Goal: Information Seeking & Learning: Learn about a topic

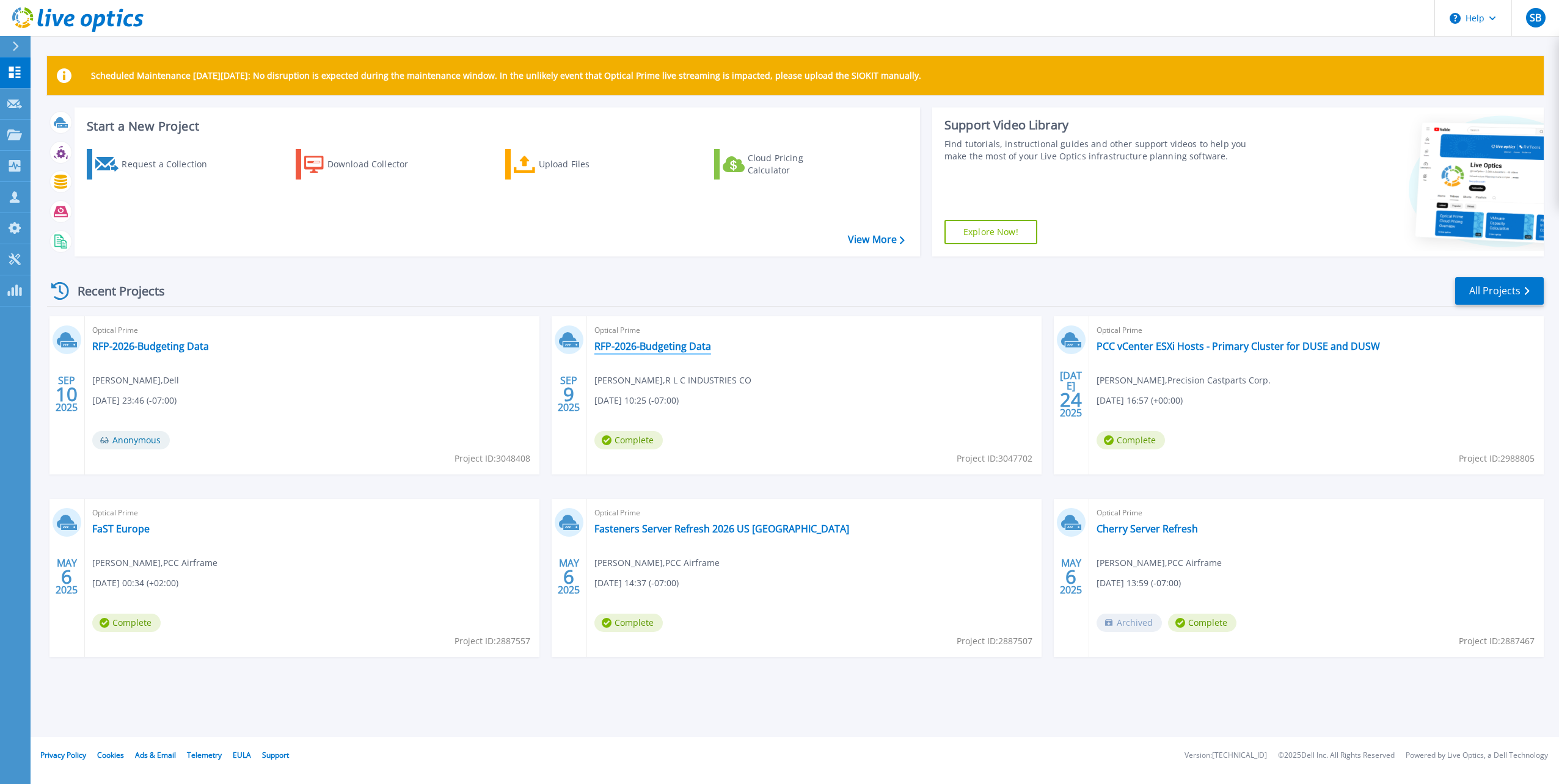
click at [636, 348] on link "RFP-2026-Budgeting Data" at bounding box center [653, 346] width 117 height 12
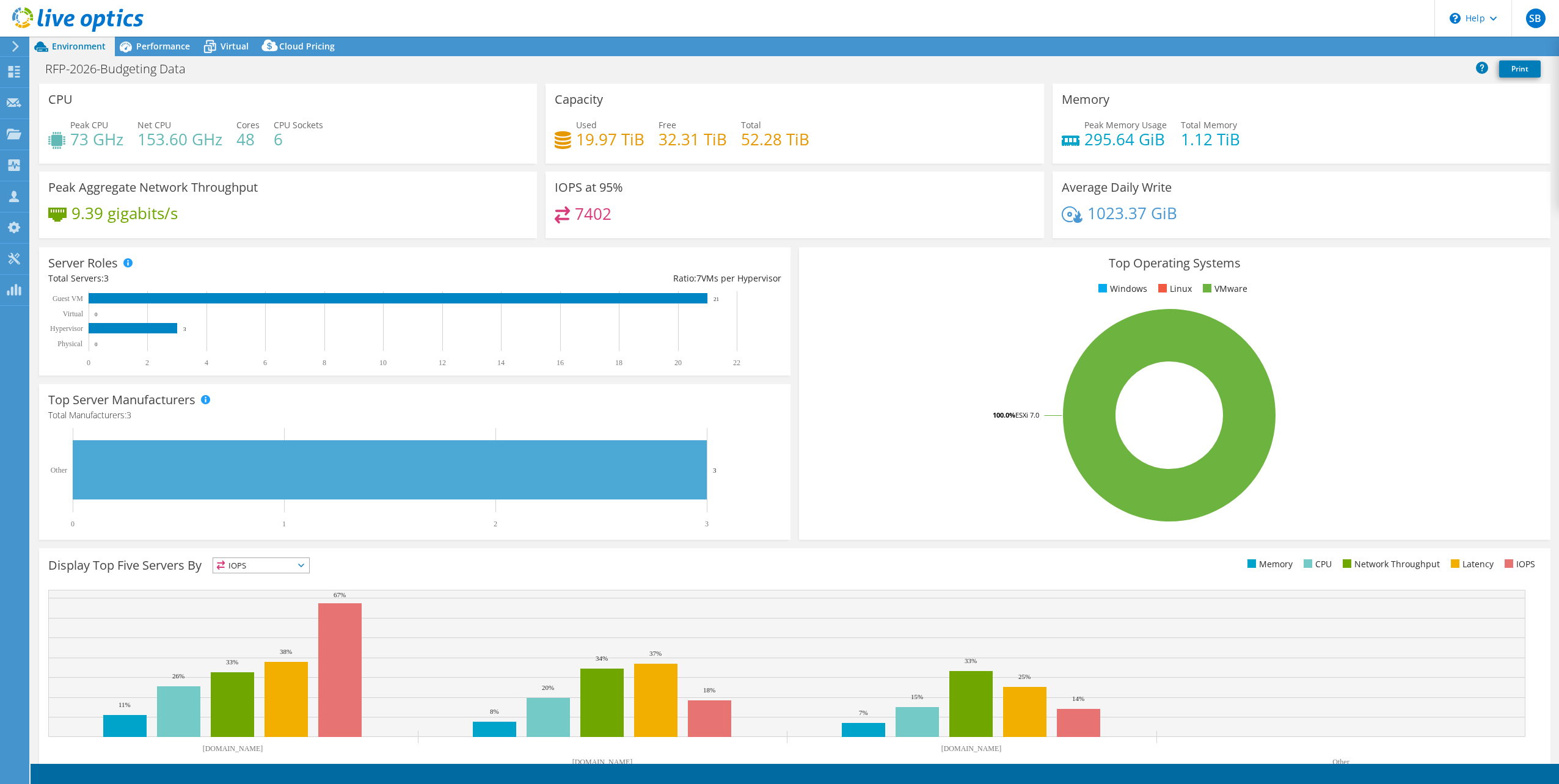
select select "USD"
click at [156, 44] on span "Performance" at bounding box center [163, 45] width 54 height 12
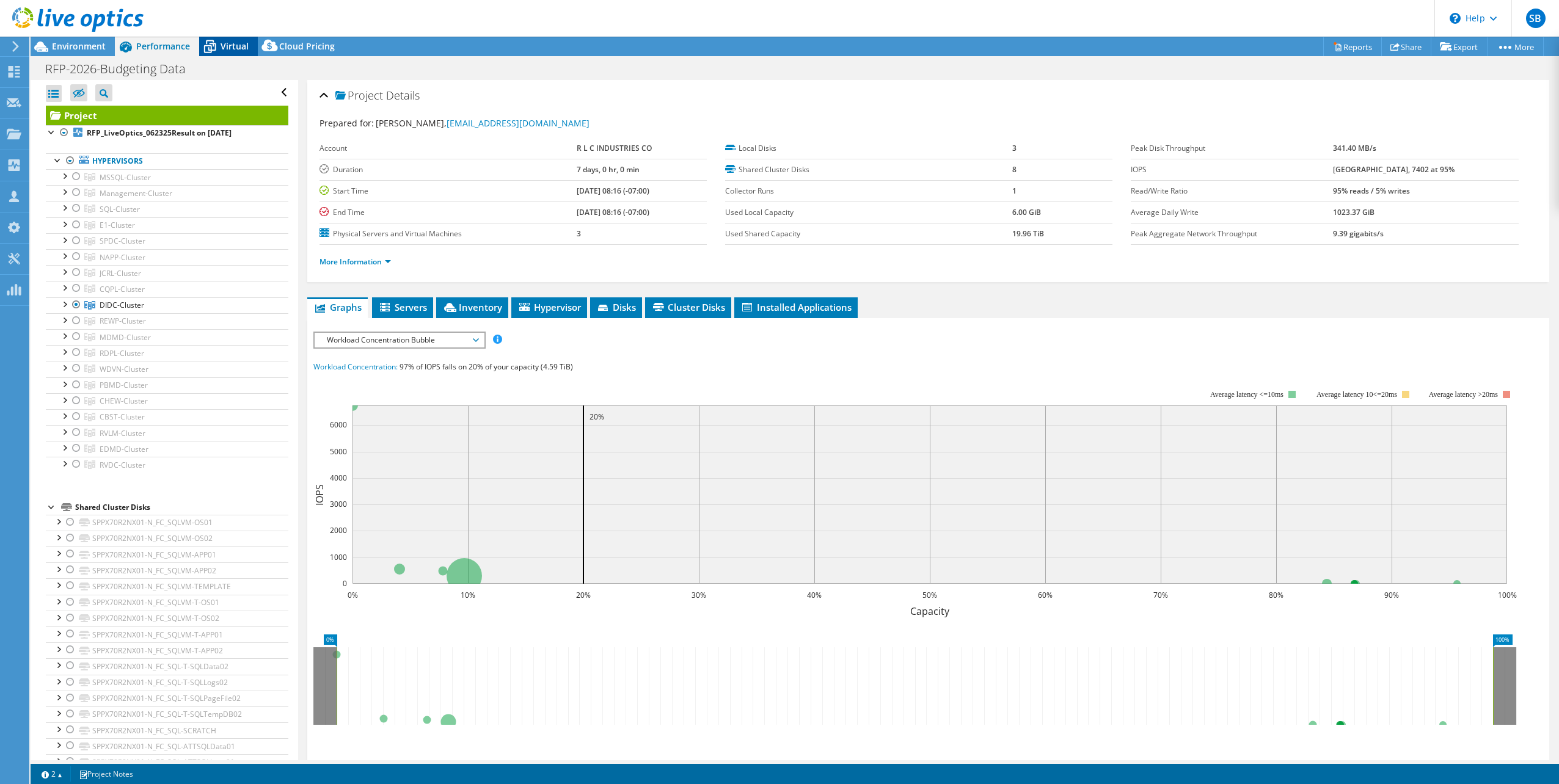
click at [234, 46] on span "Virtual" at bounding box center [234, 45] width 28 height 12
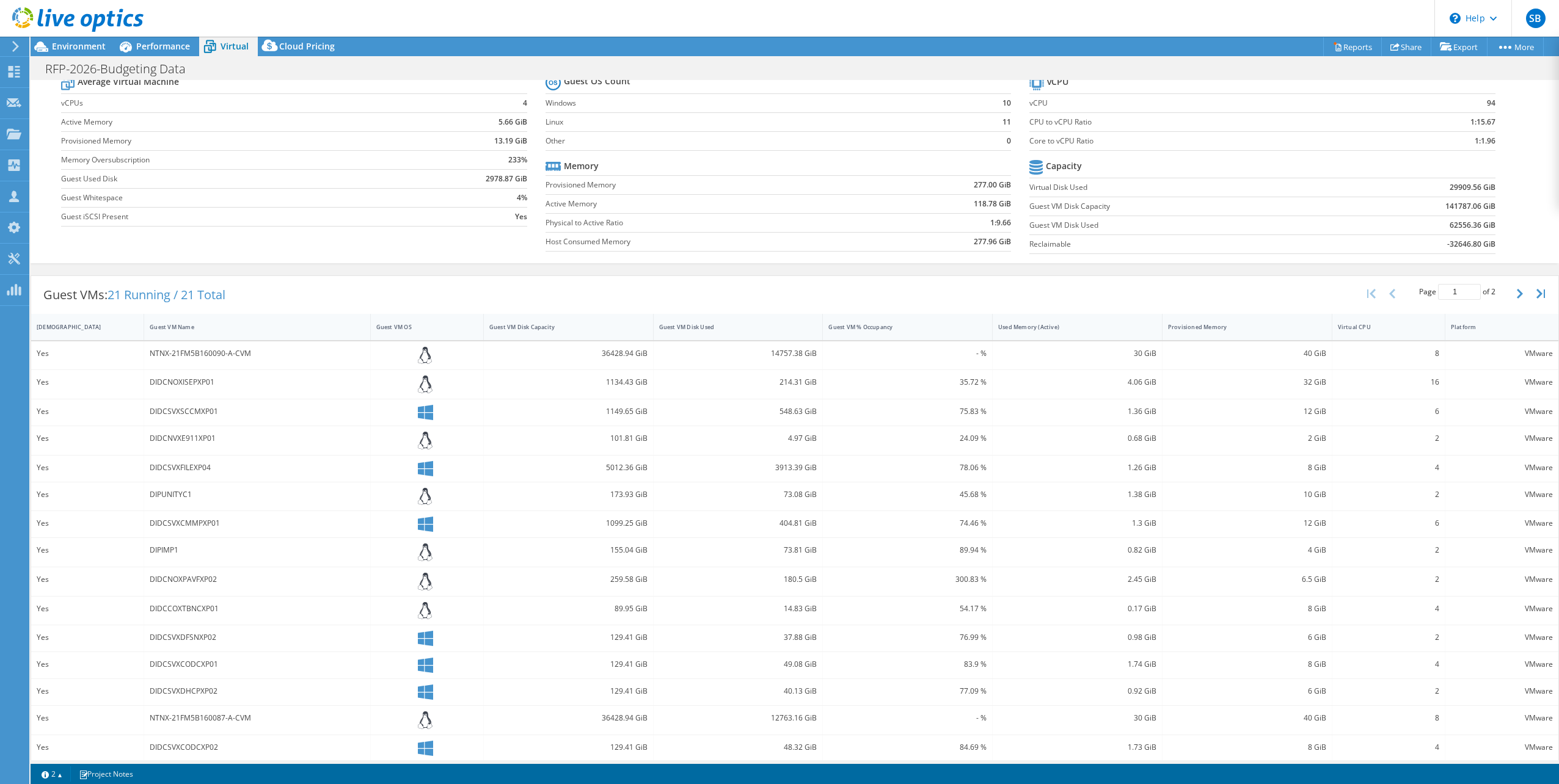
scroll to position [46, 0]
drag, startPoint x: 595, startPoint y: 352, endPoint x: 647, endPoint y: 350, distance: 52.0
click at [647, 350] on div "36428.94 GiB" at bounding box center [568, 354] width 170 height 29
drag, startPoint x: 644, startPoint y: 348, endPoint x: 804, endPoint y: 208, distance: 212.6
click at [804, 208] on td "Active Memory" at bounding box center [711, 201] width 331 height 19
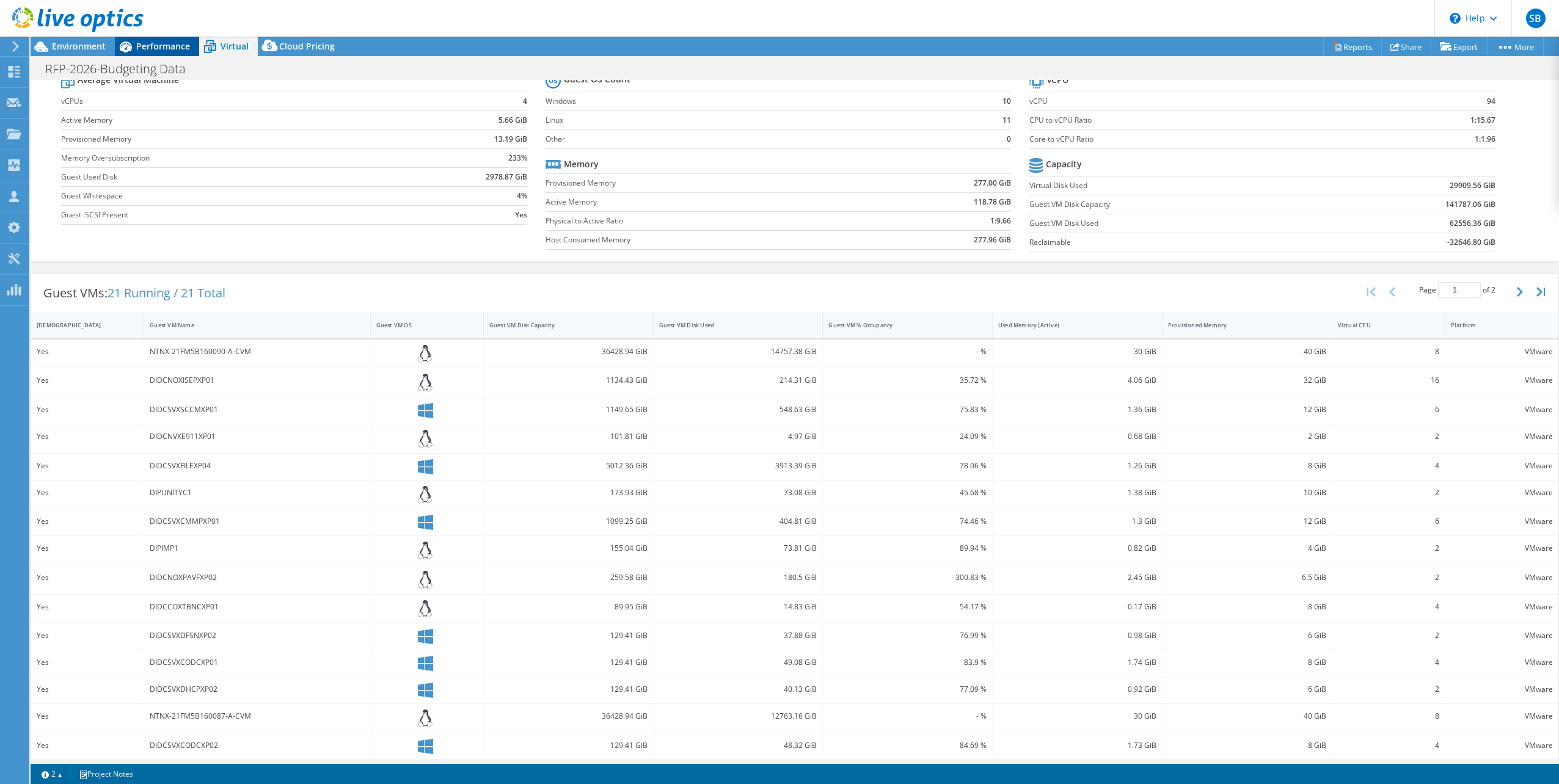
click at [145, 46] on span "Performance" at bounding box center [163, 45] width 54 height 12
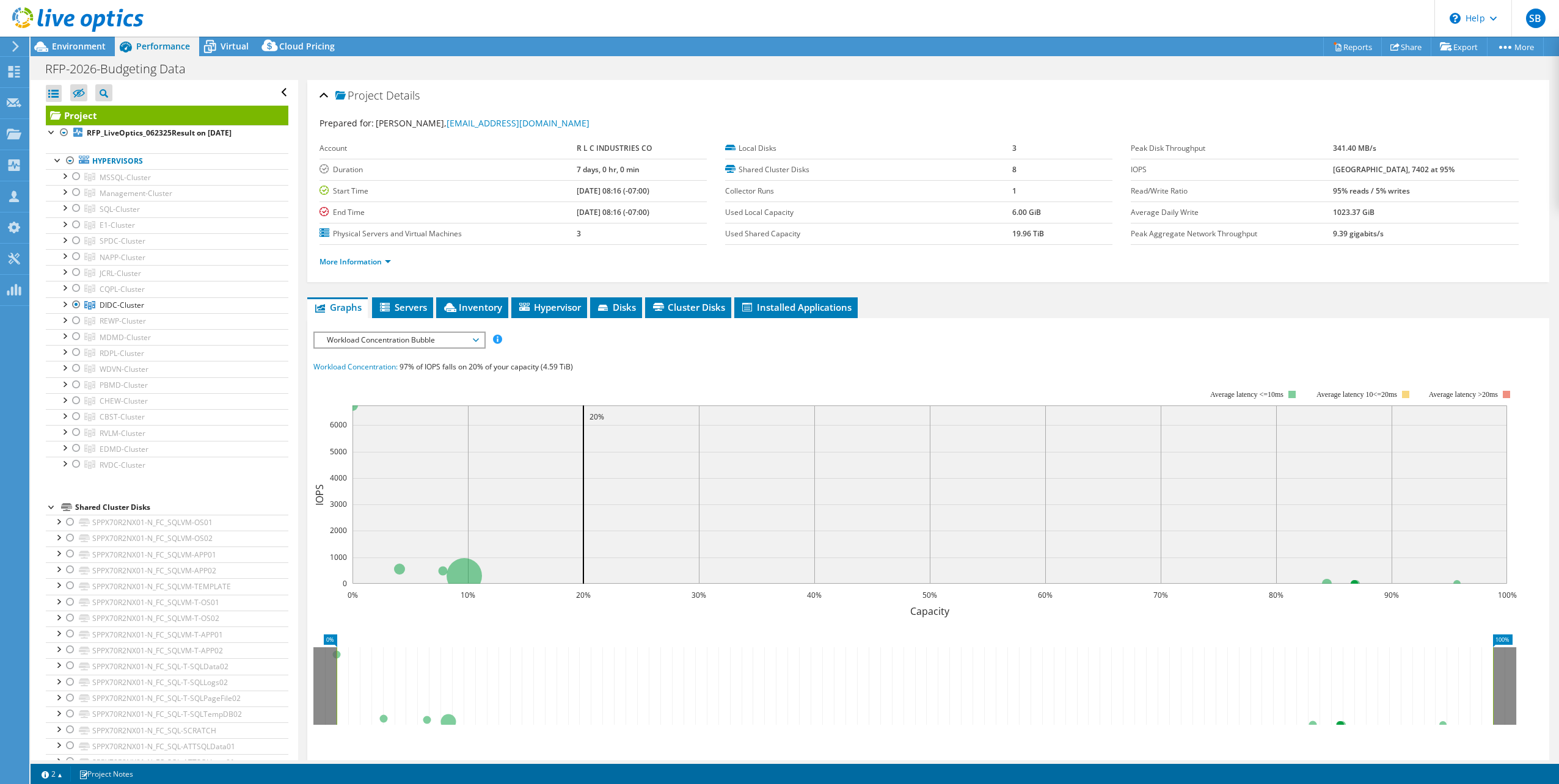
scroll to position [0, 0]
click at [64, 299] on div at bounding box center [64, 303] width 12 height 12
click at [72, 349] on div at bounding box center [70, 350] width 12 height 12
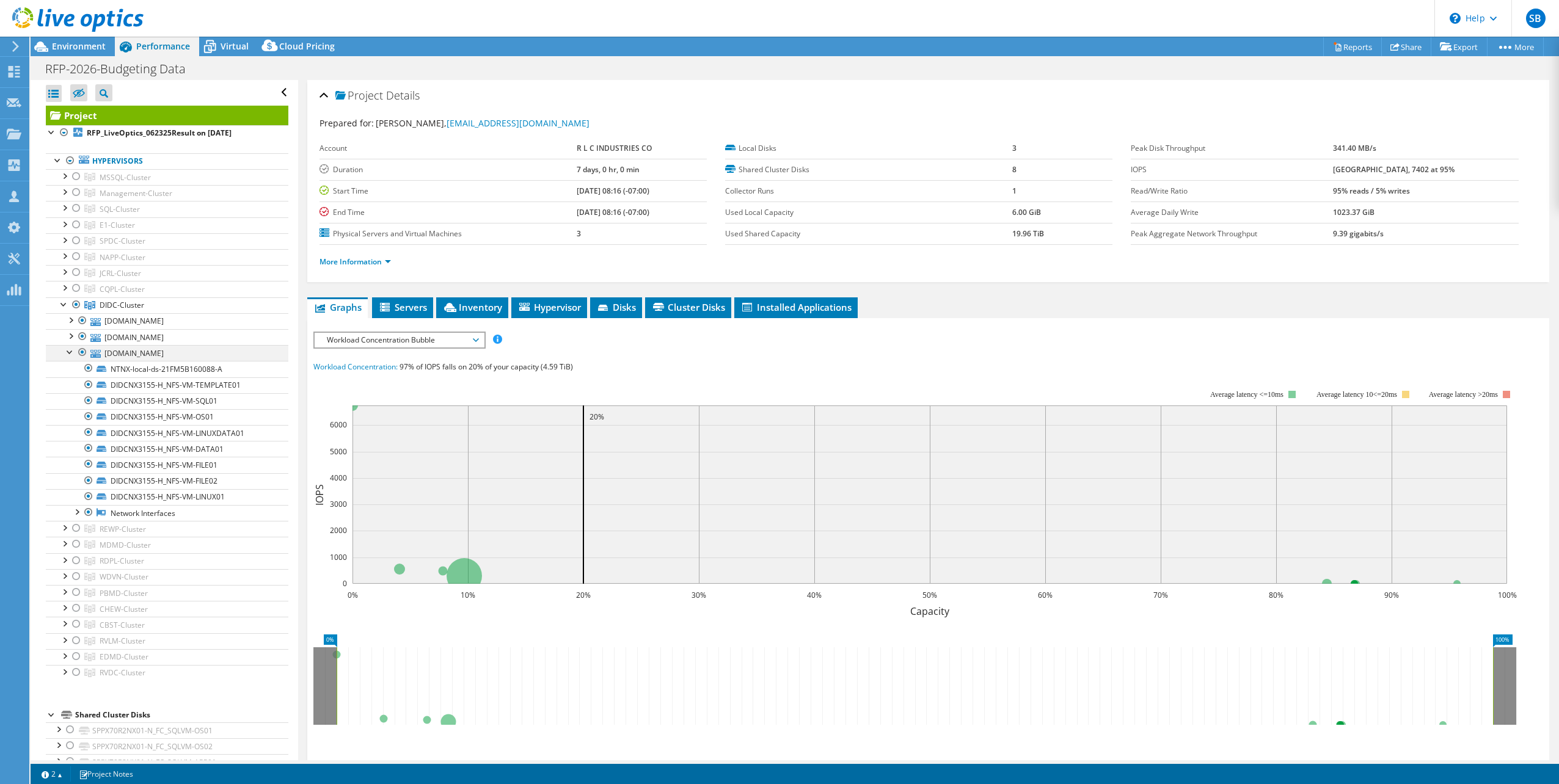
click at [68, 348] on div at bounding box center [70, 350] width 12 height 12
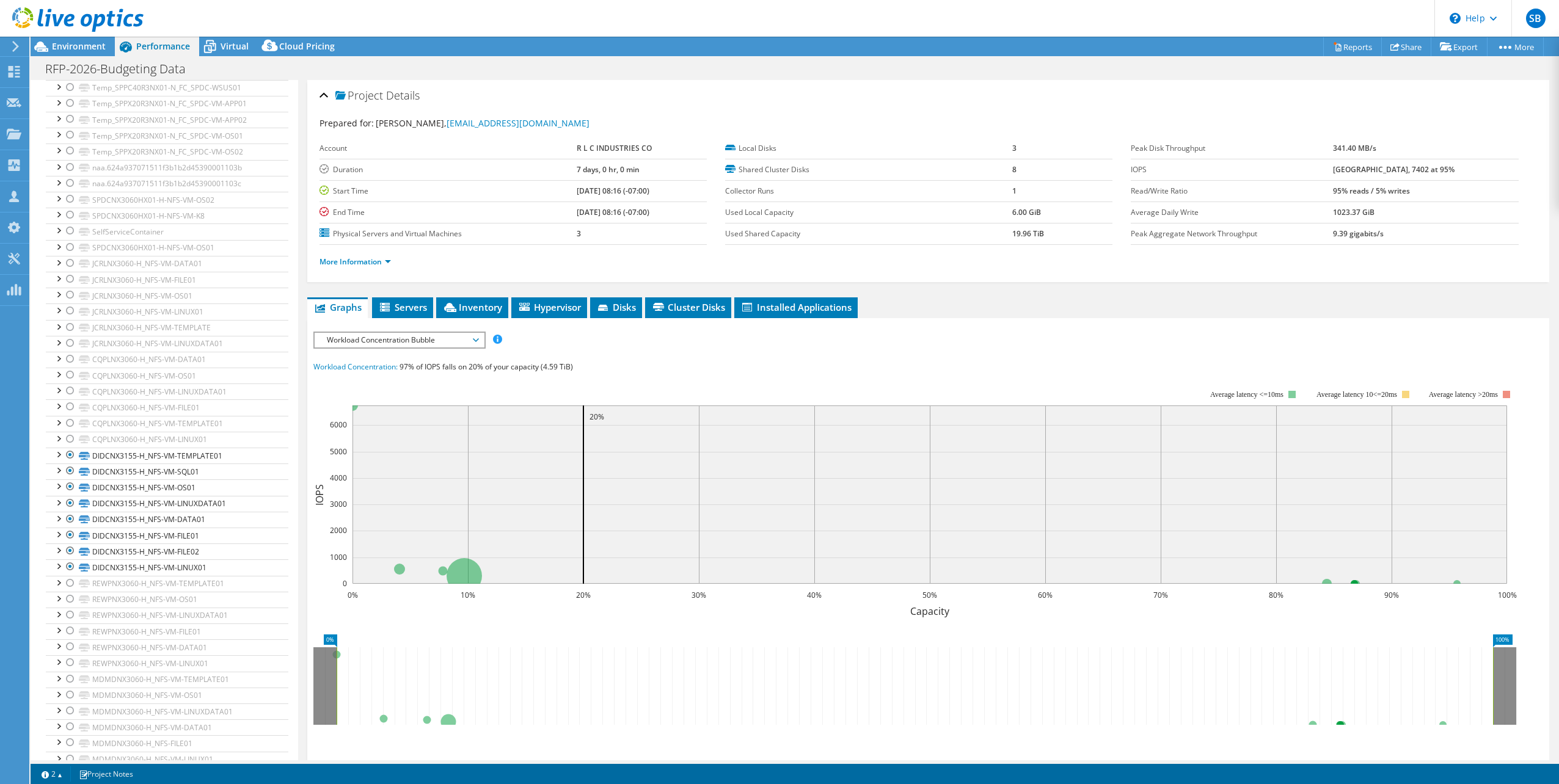
scroll to position [2474, 0]
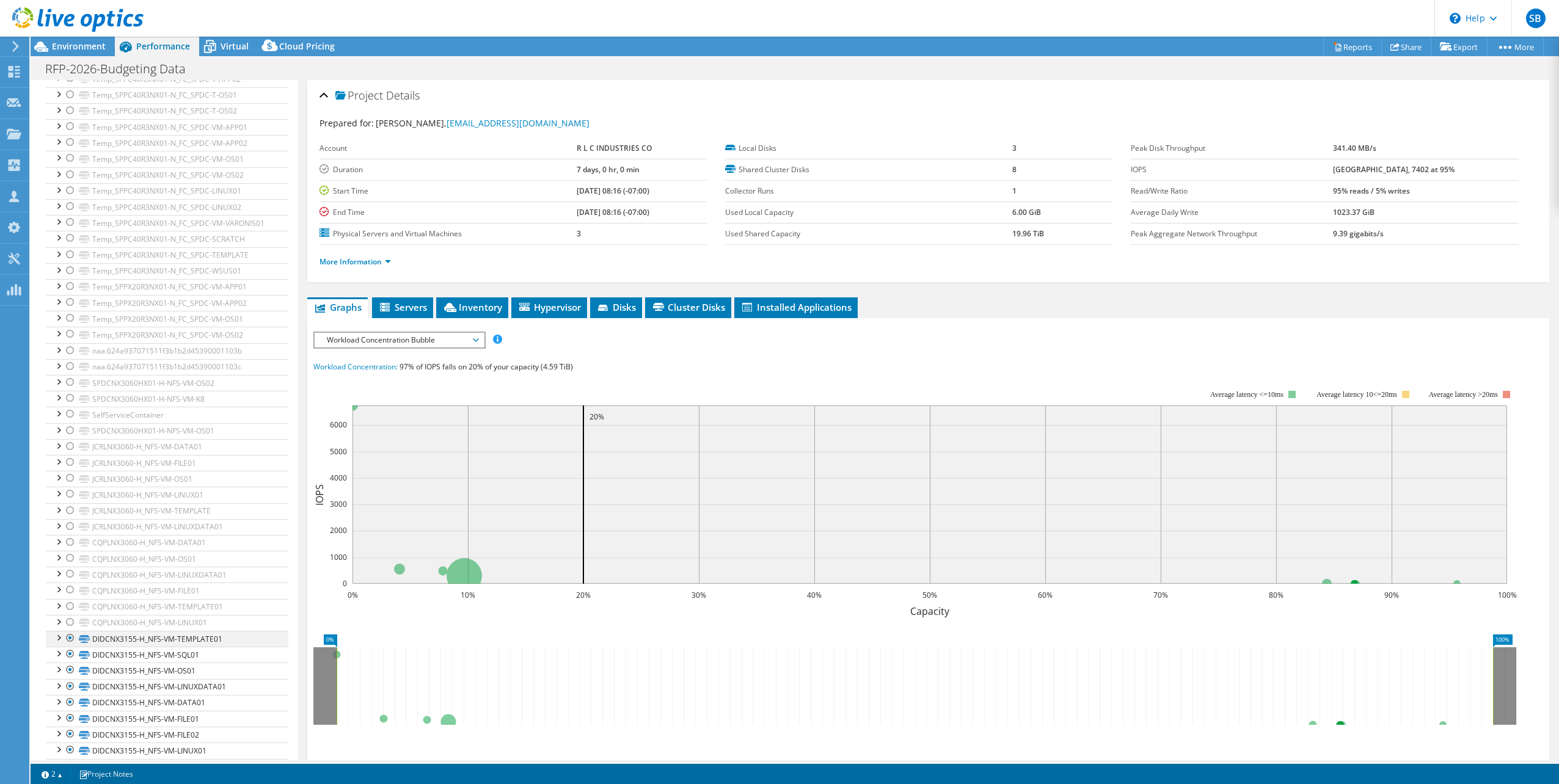
click at [60, 631] on div at bounding box center [57, 636] width 12 height 12
click at [55, 631] on div at bounding box center [57, 636] width 12 height 12
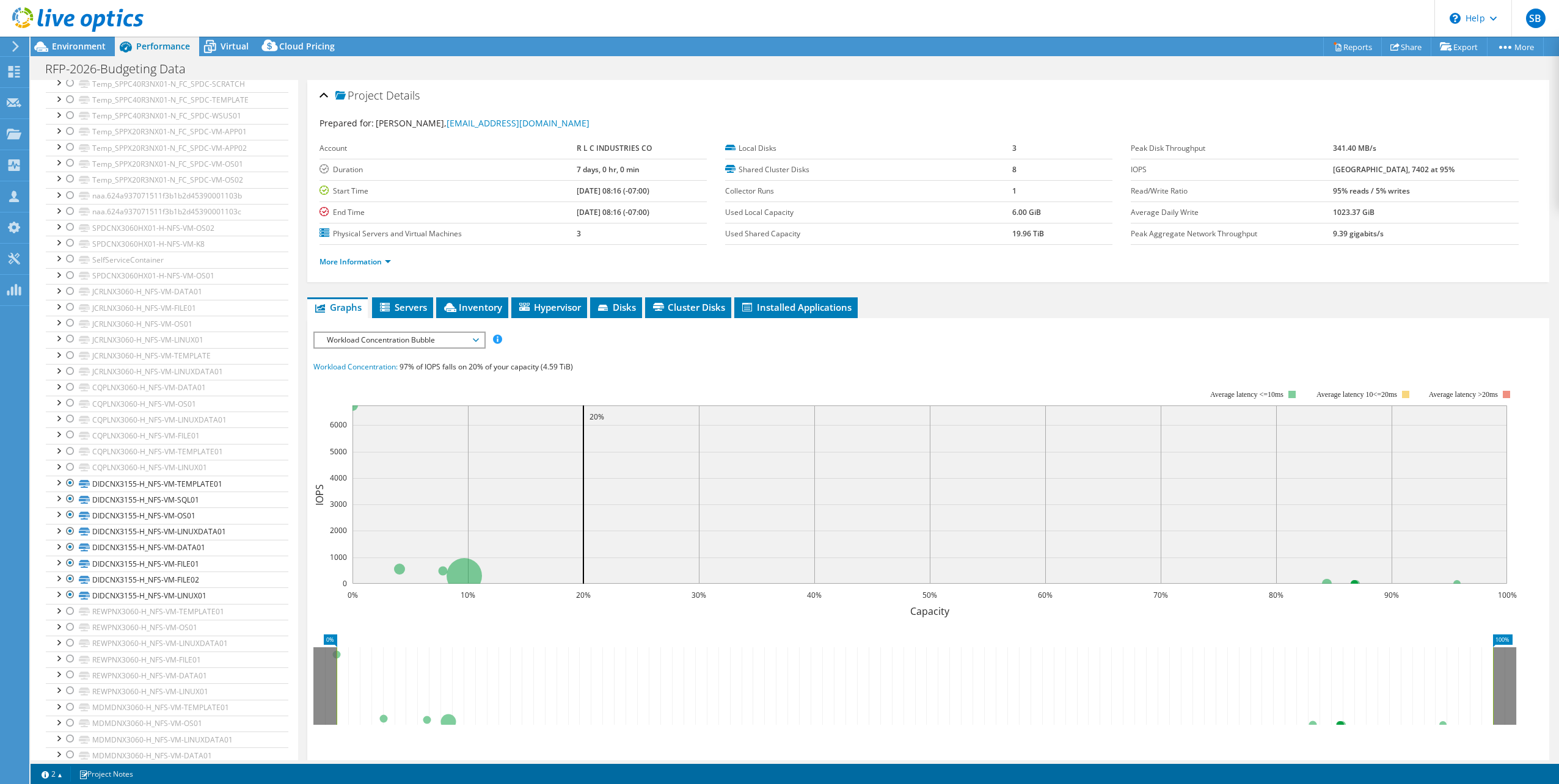
scroll to position [2626, 0]
click at [59, 511] on div at bounding box center [57, 516] width 12 height 12
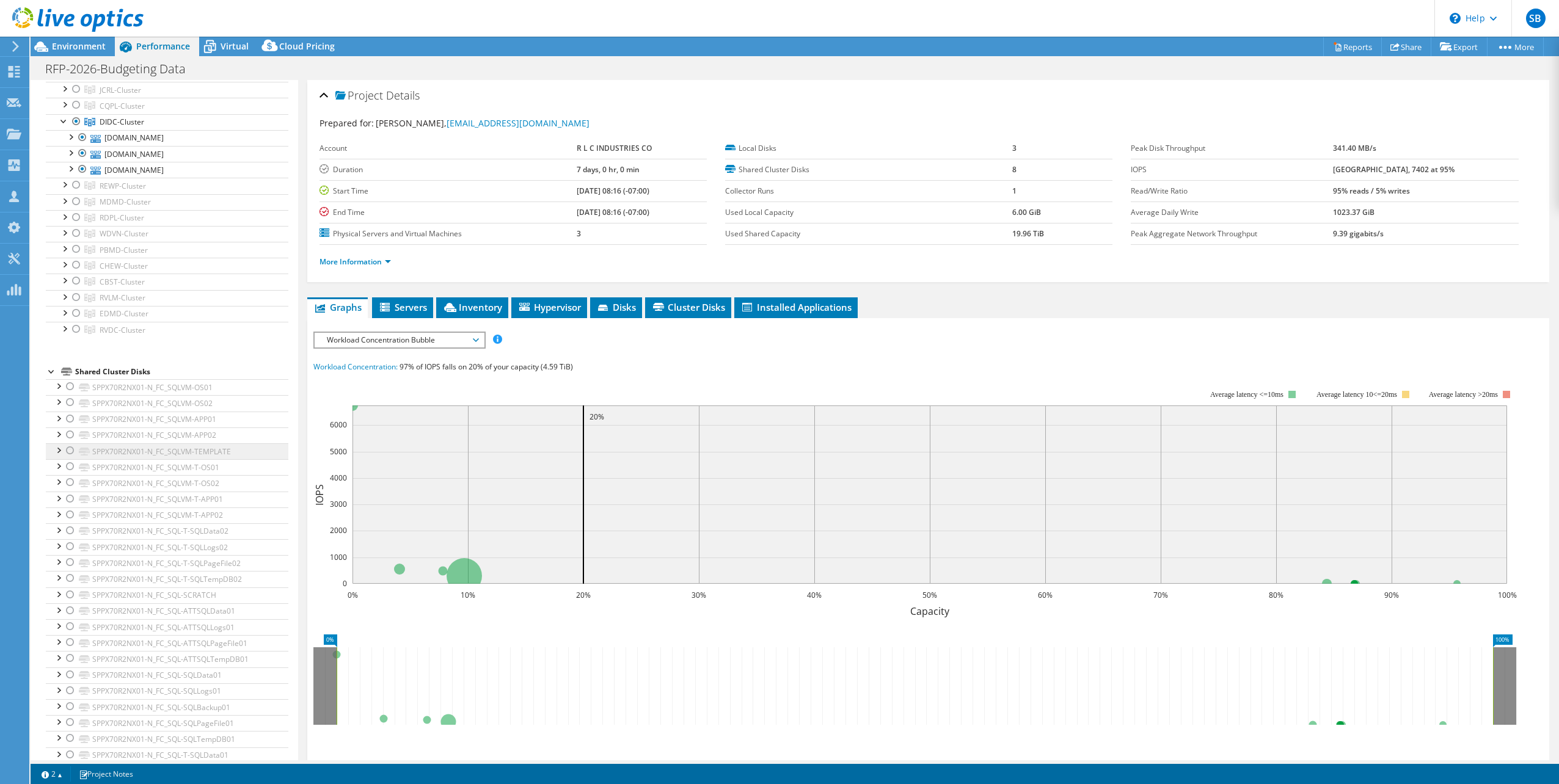
scroll to position [0, 0]
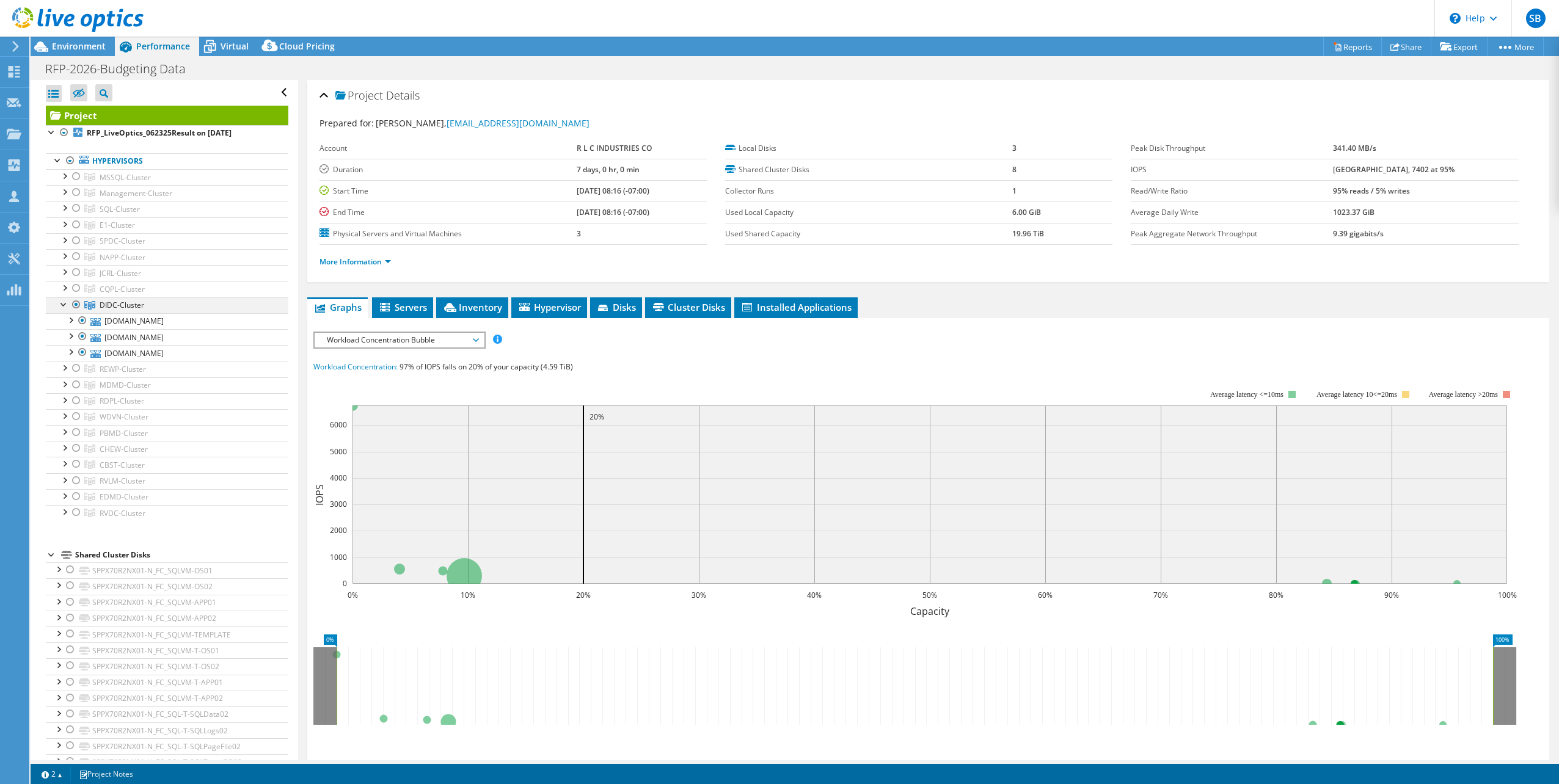
click at [62, 300] on div at bounding box center [64, 303] width 12 height 12
click at [400, 301] on span "Servers" at bounding box center [403, 307] width 49 height 12
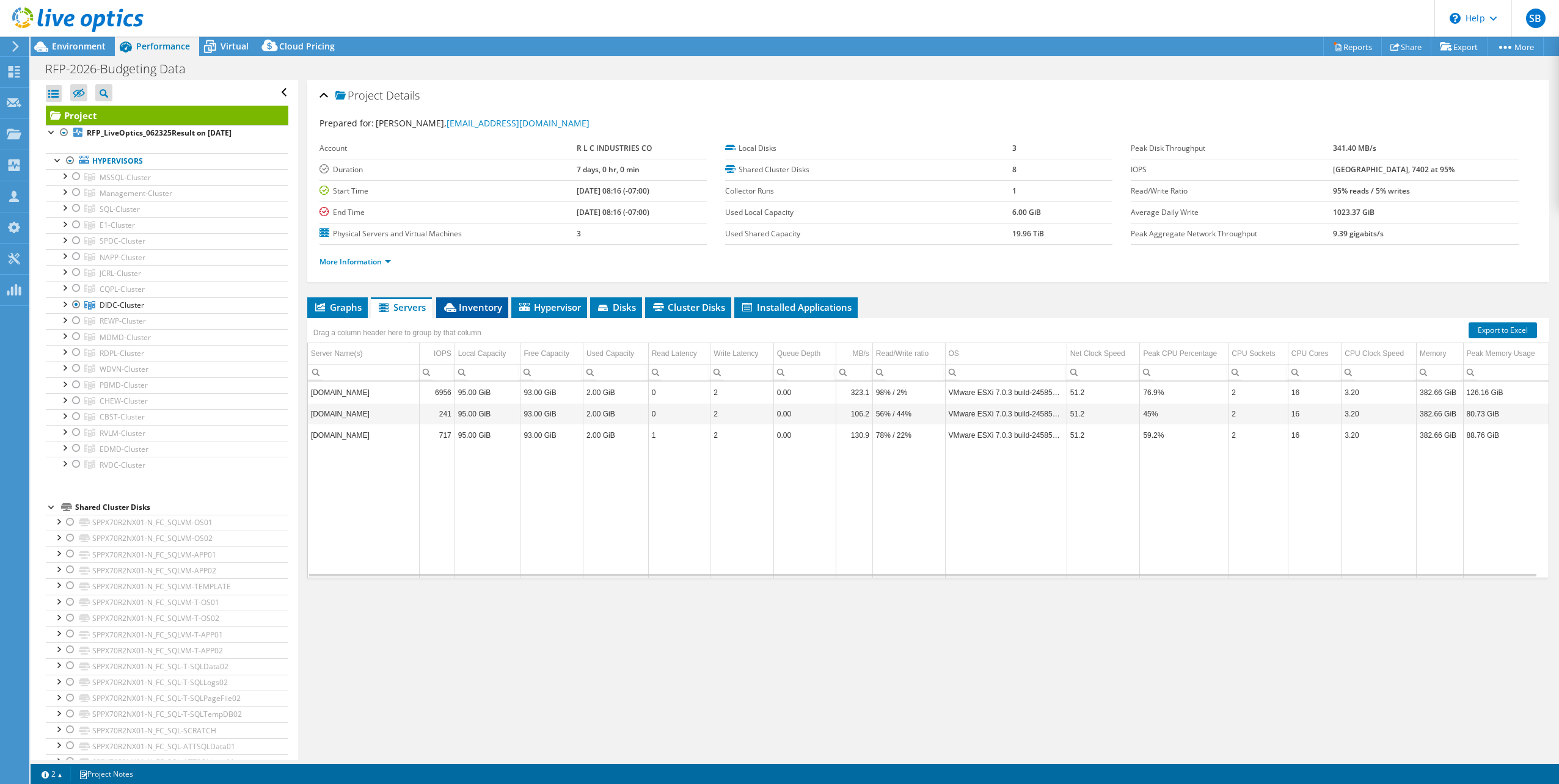
click at [468, 298] on li "Inventory" at bounding box center [471, 308] width 72 height 21
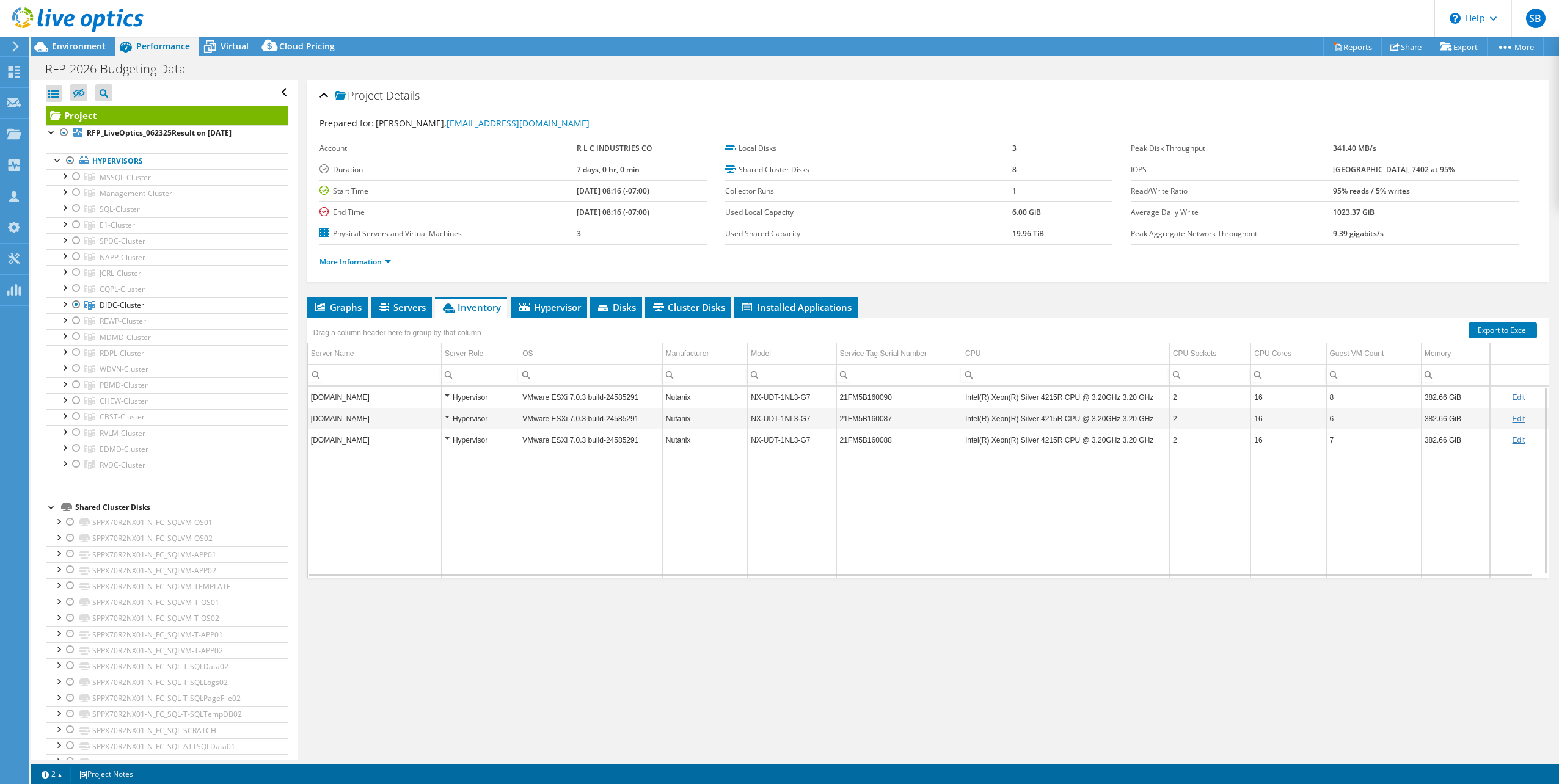
click at [383, 394] on td "didcspvesxixp01.corp.rfpco.com" at bounding box center [374, 397] width 133 height 22
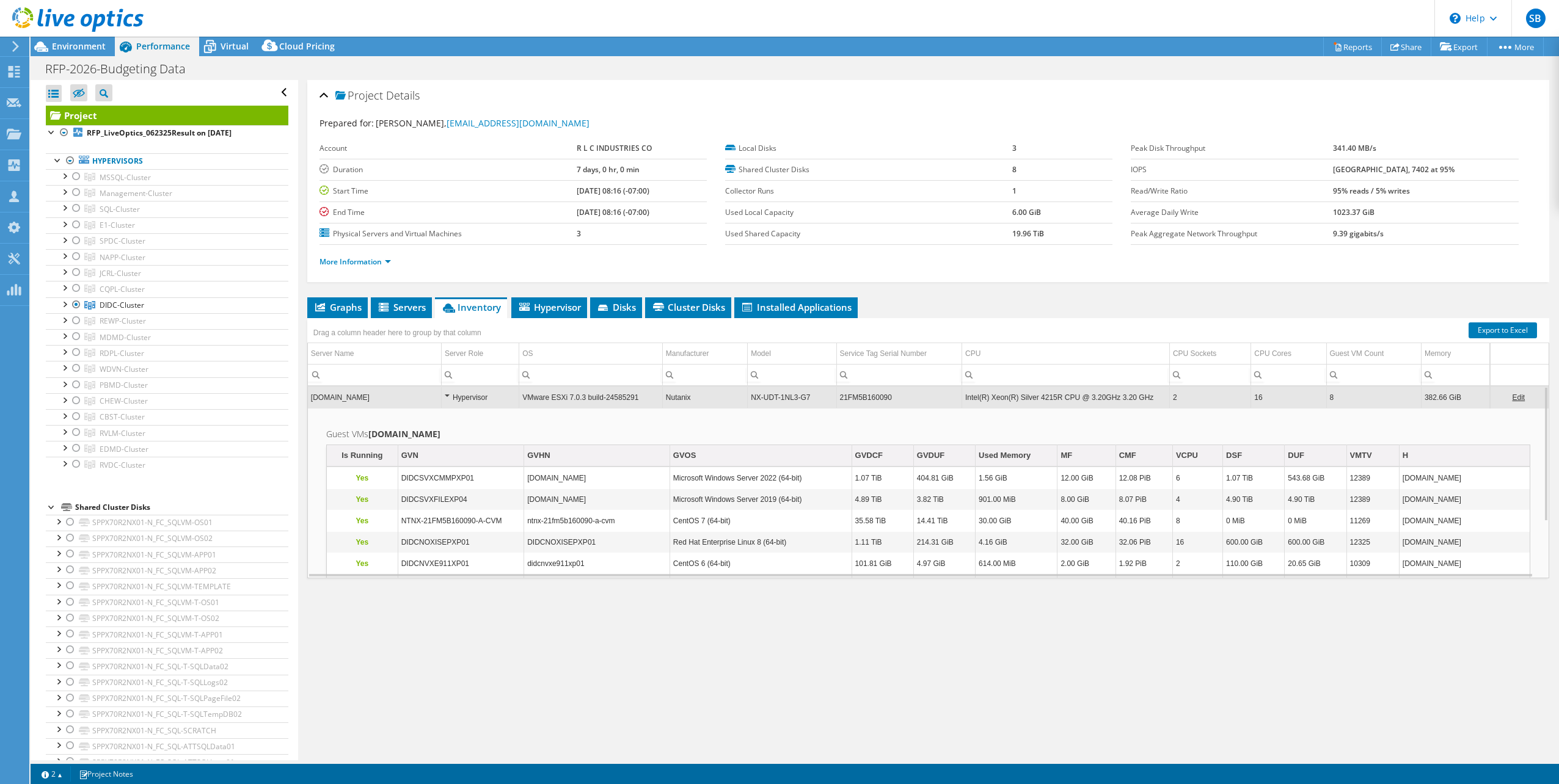
click at [1512, 394] on link "Edit" at bounding box center [1518, 397] width 13 height 8
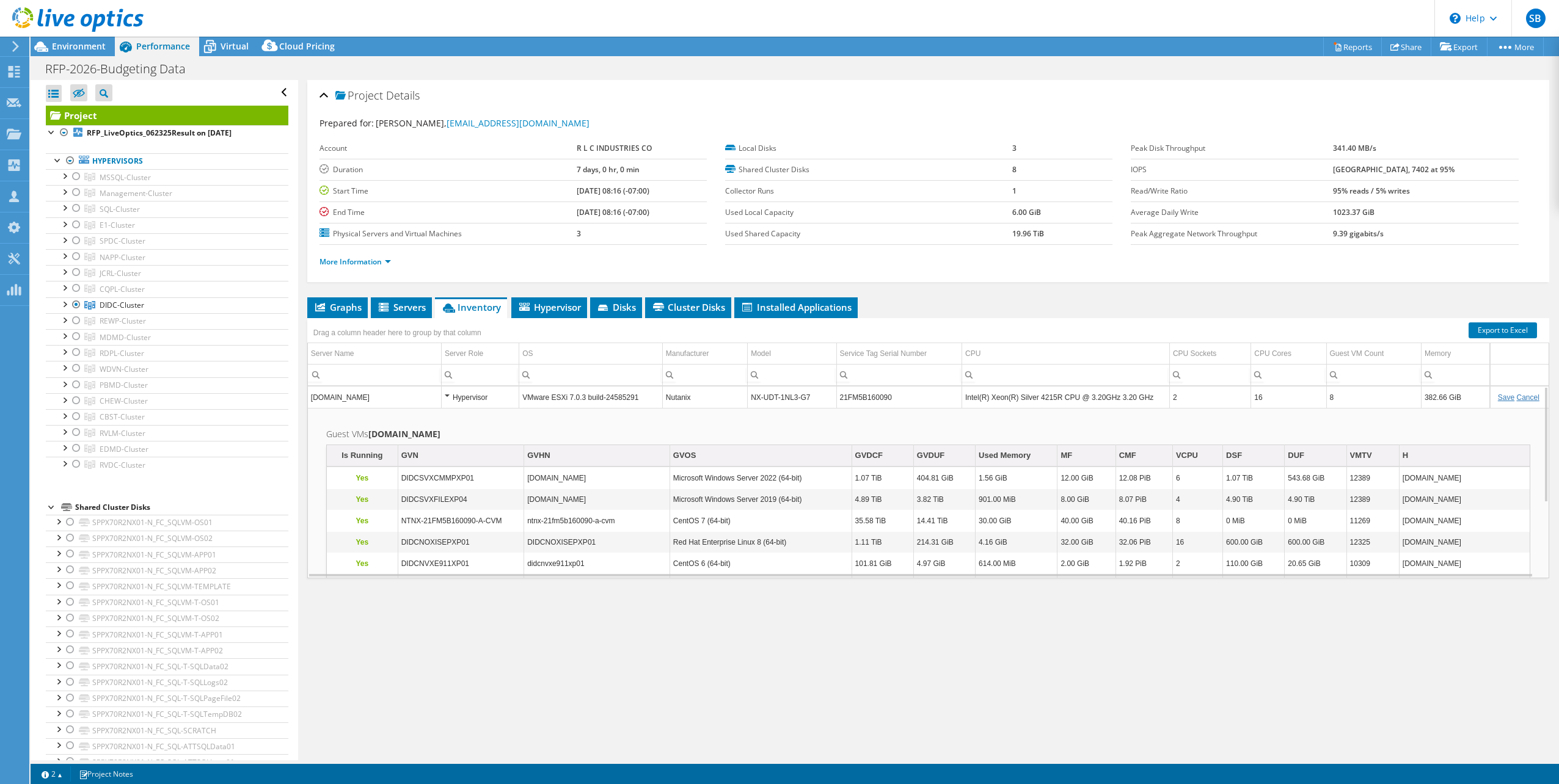
click at [1520, 393] on link "Cancel" at bounding box center [1528, 397] width 23 height 8
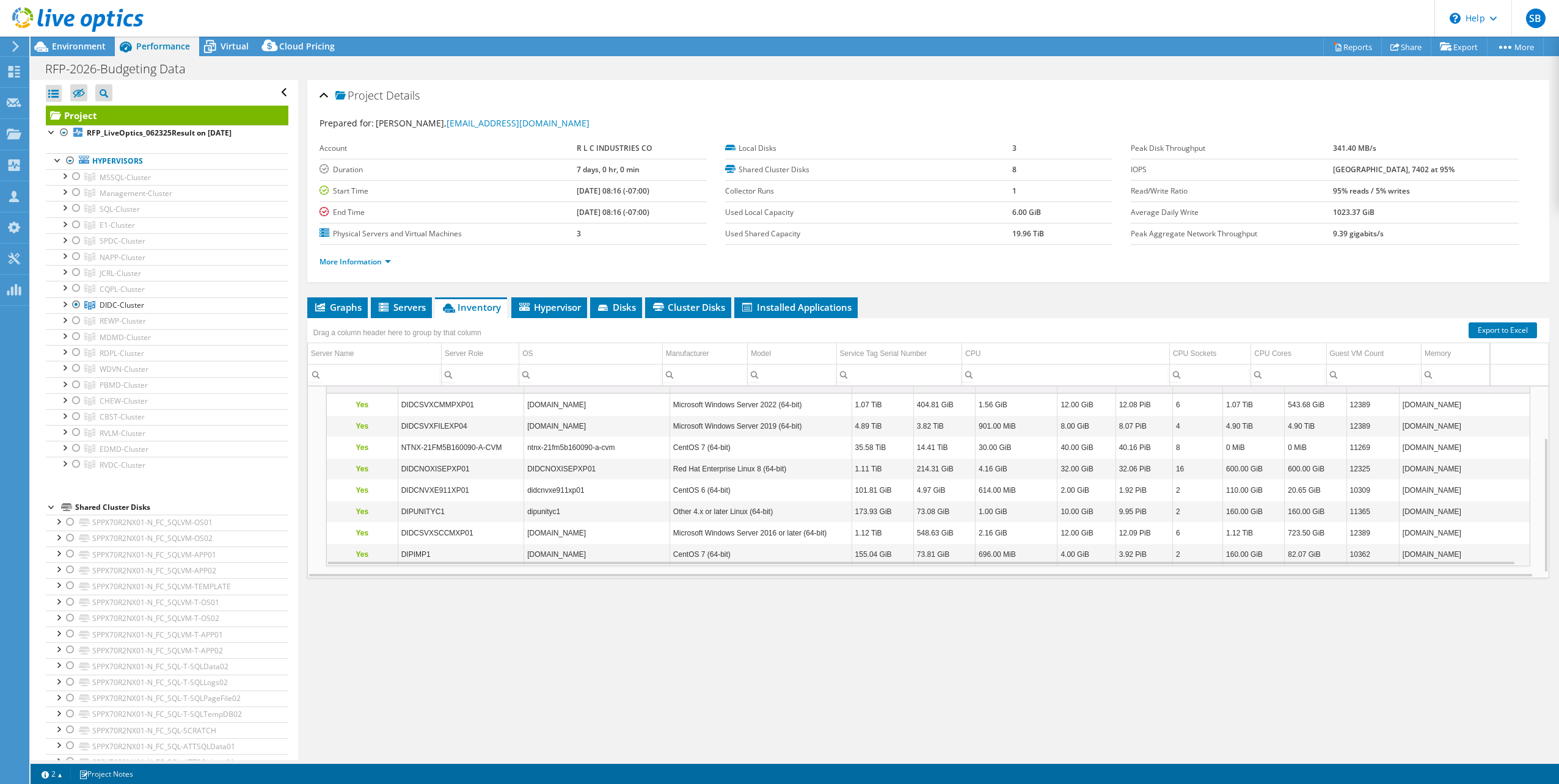
scroll to position [74, 0]
drag, startPoint x: 396, startPoint y: 442, endPoint x: 1374, endPoint y: 445, distance: 978.0
click at [1374, 445] on tr "Yes NTNX-21FM5B160090-A-CVM ntnx-21fm5b160090-a-cvm CentOS 7 (64-bit) 35.58 TiB…" at bounding box center [928, 448] width 1203 height 22
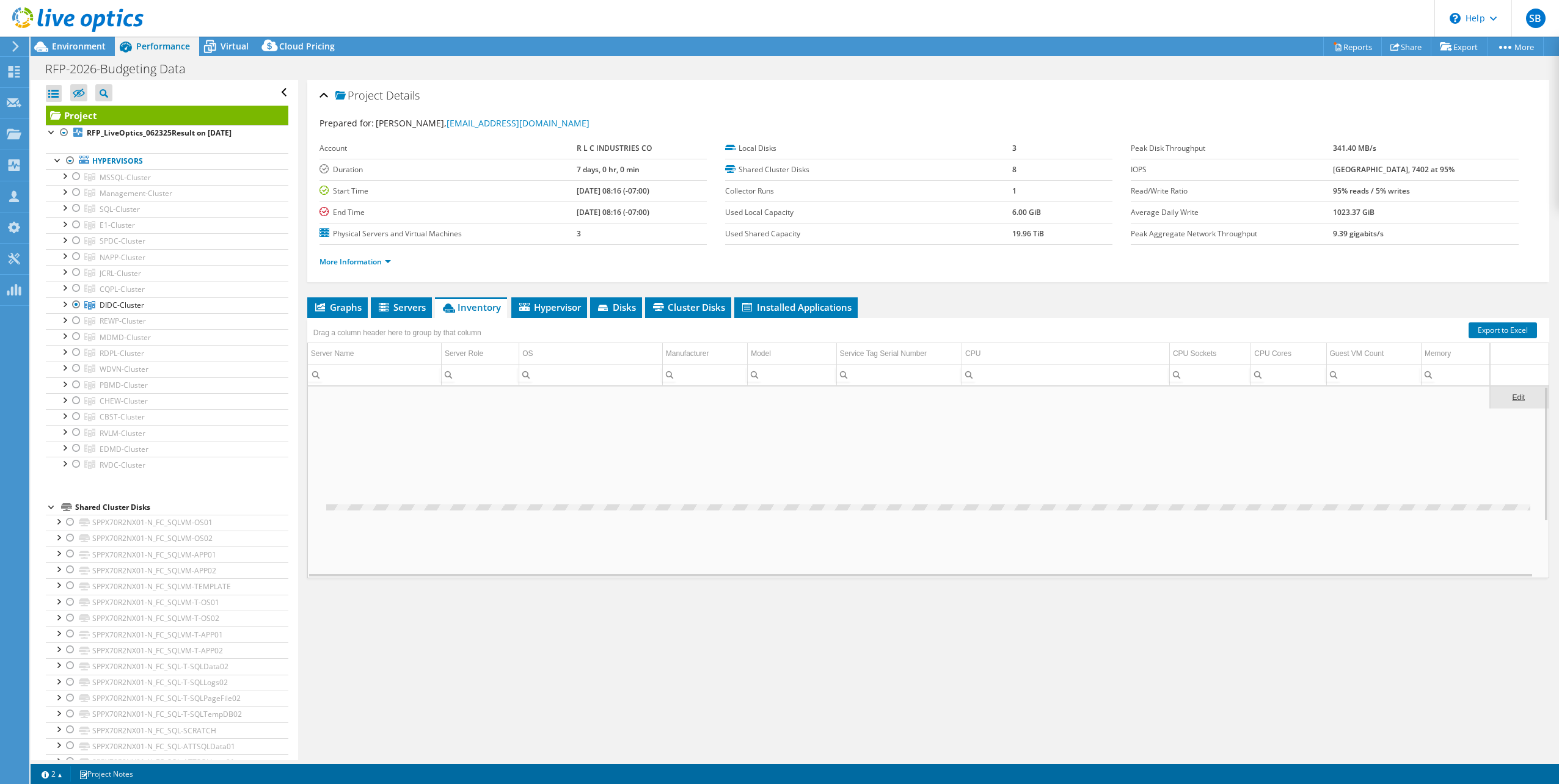
scroll to position [0, 0]
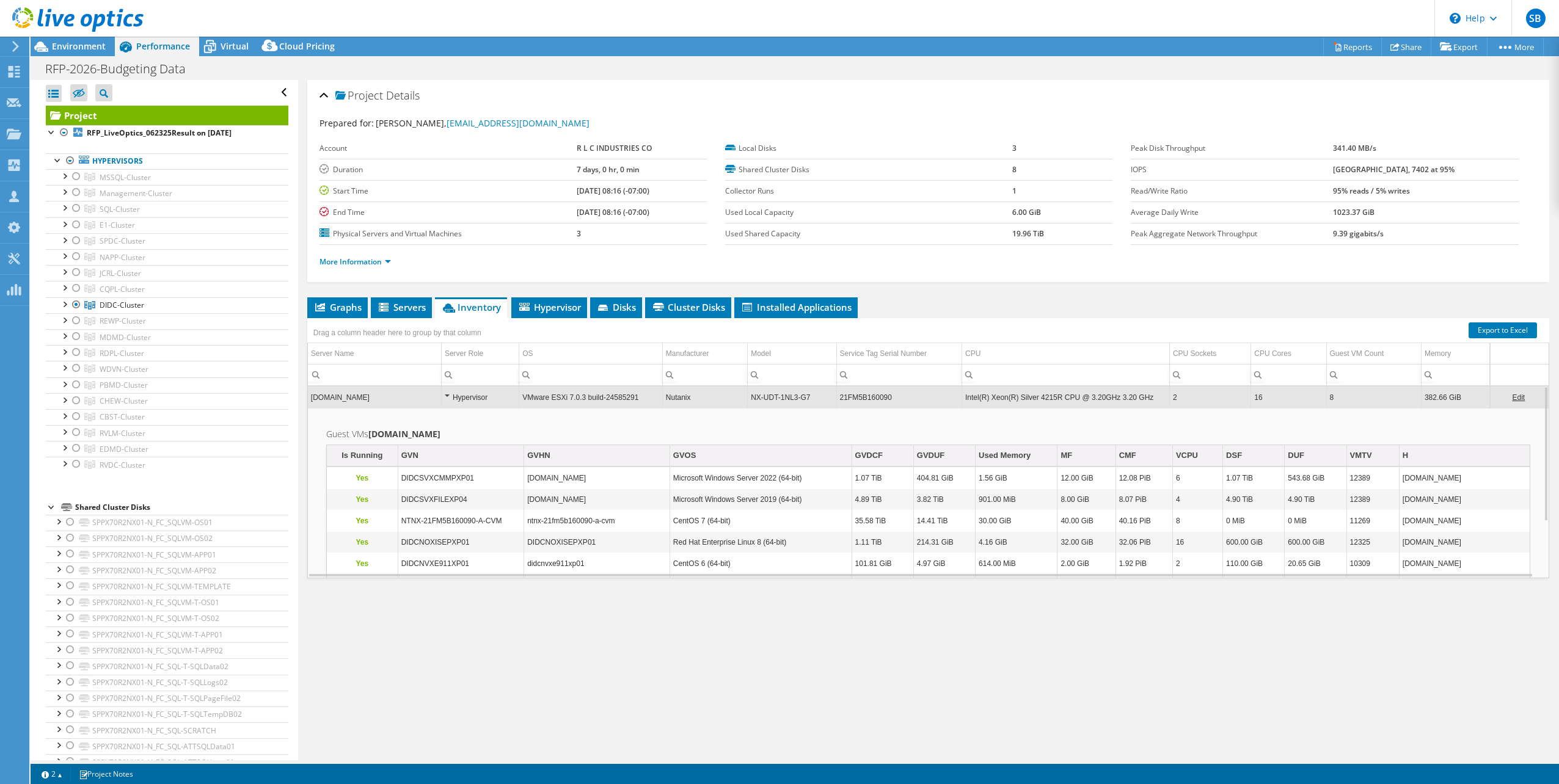
click at [360, 516] on p "Yes" at bounding box center [361, 521] width 64 height 15
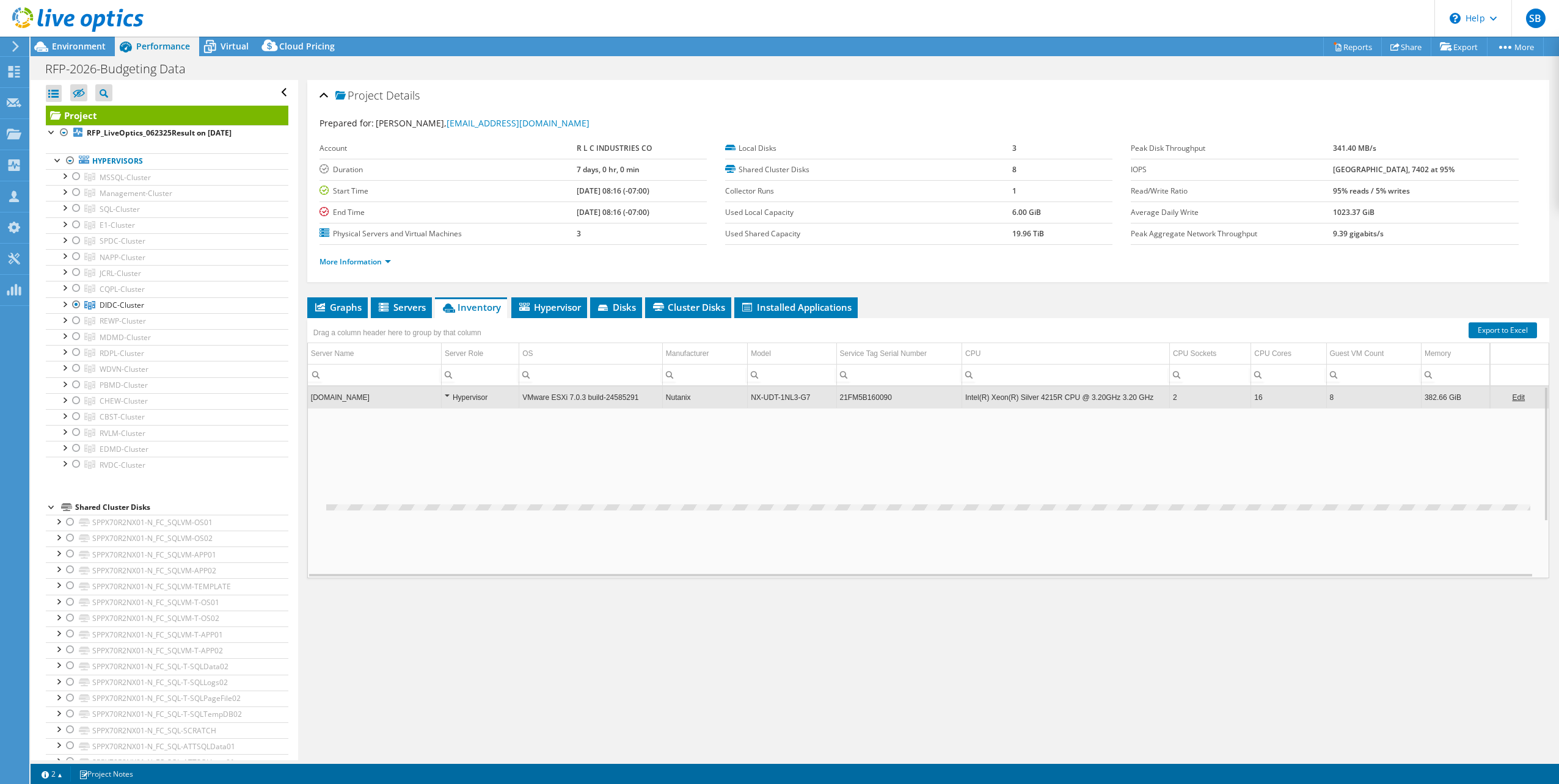
click at [360, 516] on div "Data grid" at bounding box center [928, 510] width 1204 height 167
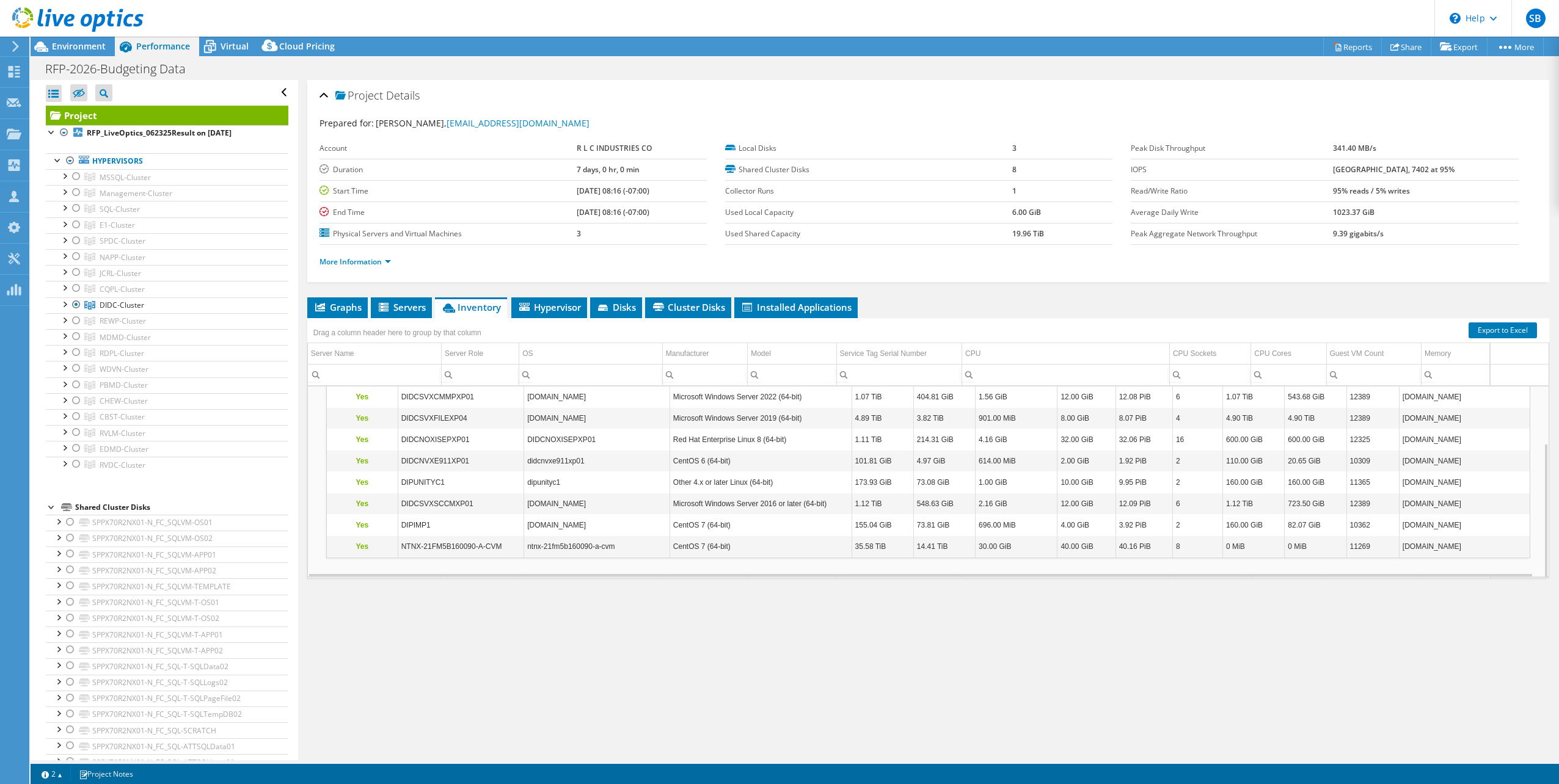
scroll to position [81, 0]
click at [559, 305] on span "Hypervisor" at bounding box center [549, 307] width 64 height 12
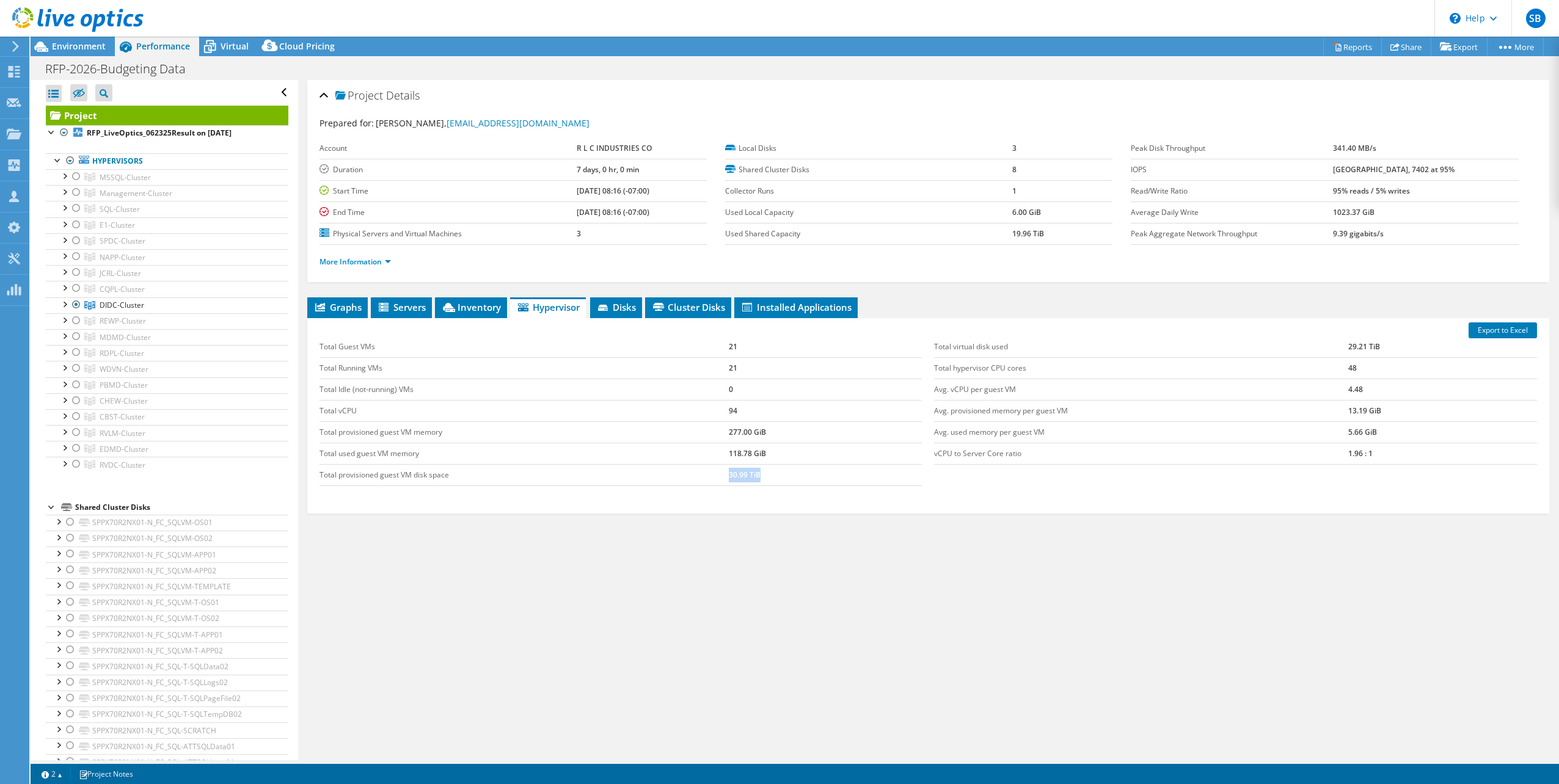
drag, startPoint x: 727, startPoint y: 473, endPoint x: 760, endPoint y: 468, distance: 33.4
click at [760, 468] on td "30.99 TiB" at bounding box center [825, 475] width 193 height 22
drag, startPoint x: 1338, startPoint y: 343, endPoint x: 1374, endPoint y: 343, distance: 36.0
click at [1374, 343] on tr "Total virtual disk used 29.21 TiB" at bounding box center [1236, 348] width 603 height 22
click at [1219, 566] on div "Graphs Servers Inventory Hypervisor Disks Cluster Disks Installed Applications …" at bounding box center [928, 450] width 1242 height 305
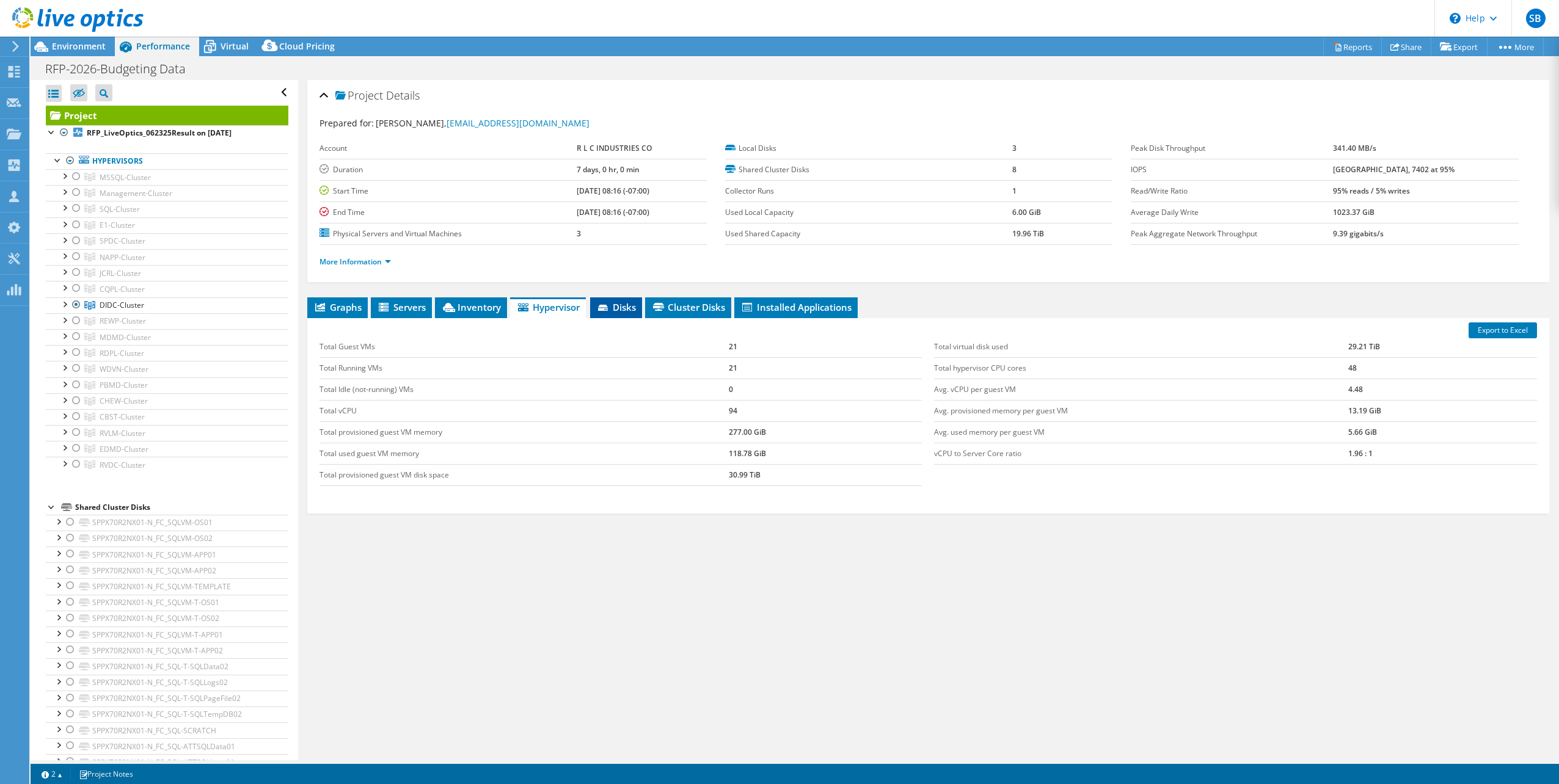
click at [614, 304] on span "Disks" at bounding box center [617, 307] width 40 height 12
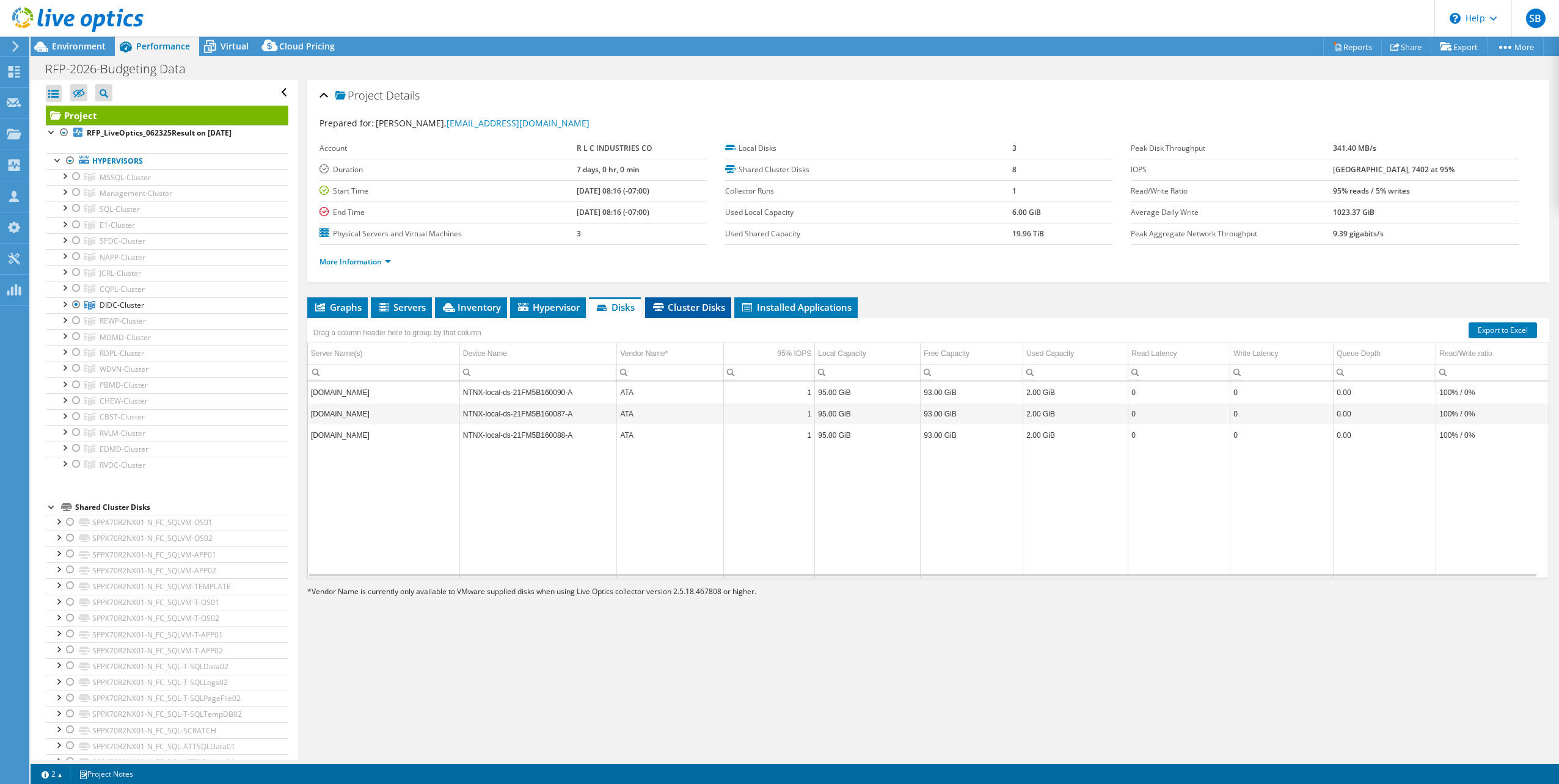
click at [693, 307] on span "Cluster Disks" at bounding box center [687, 307] width 74 height 12
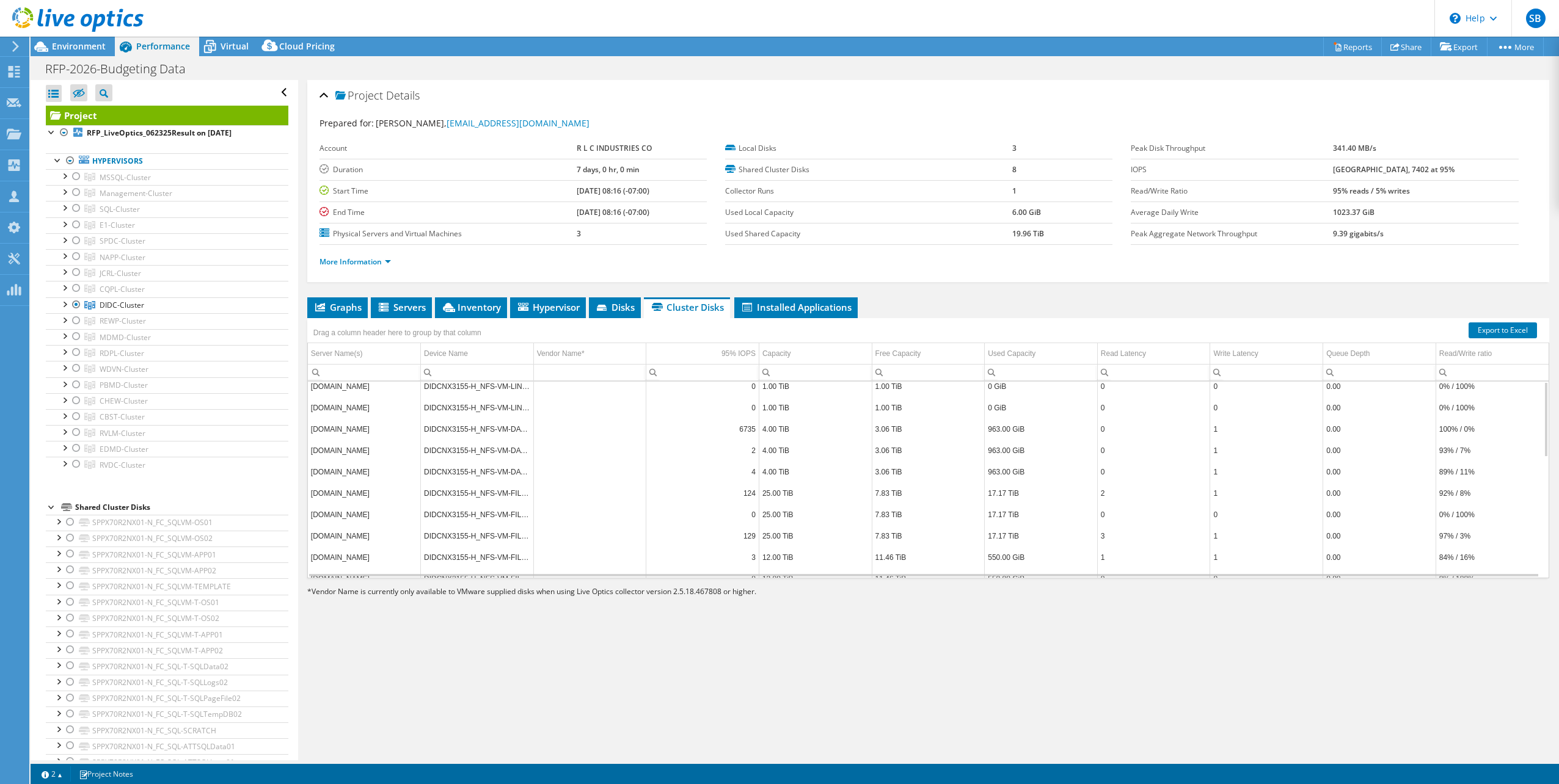
scroll to position [0, 0]
click at [230, 47] on span "Virtual" at bounding box center [234, 45] width 28 height 12
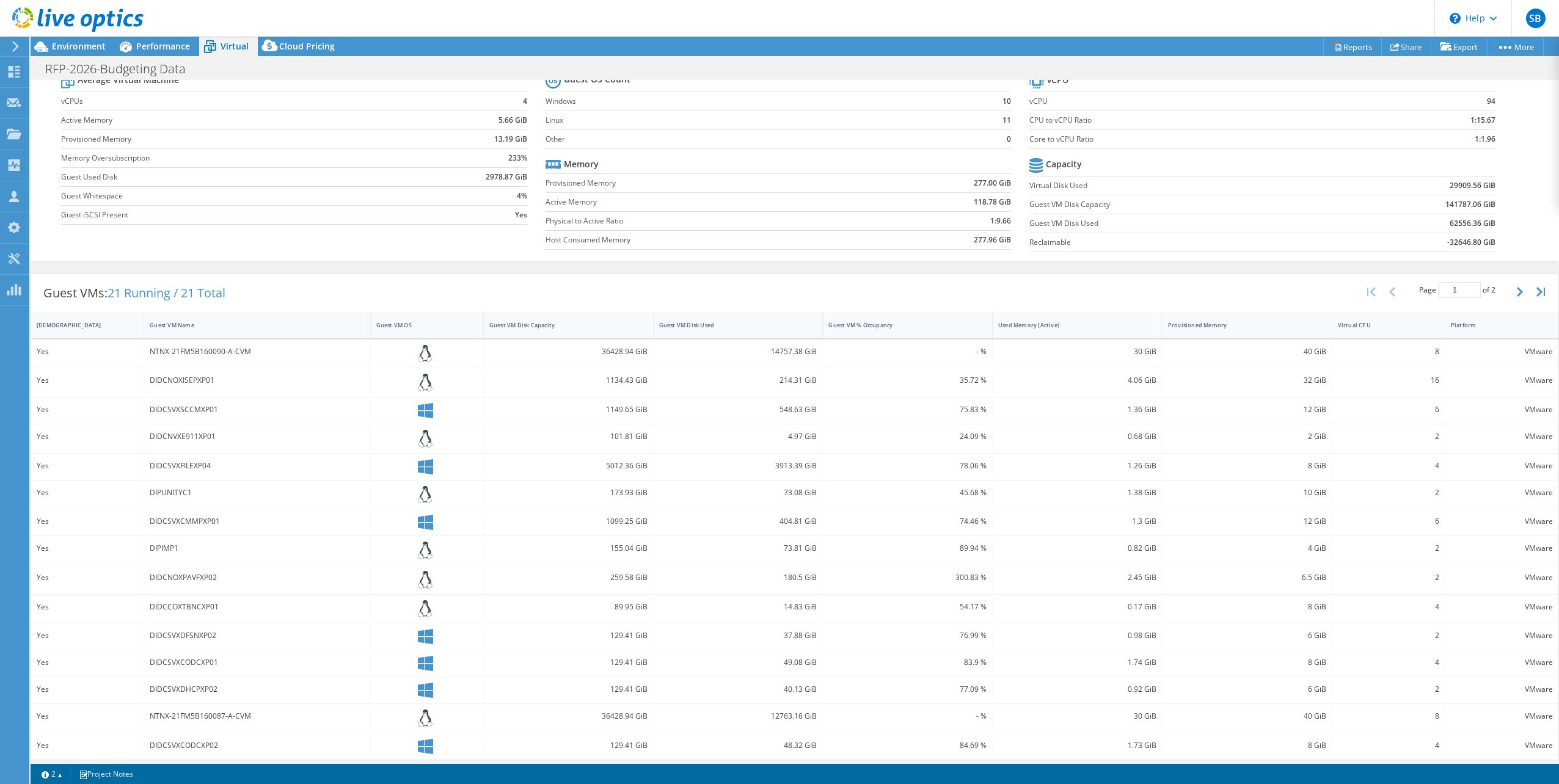
scroll to position [46, 0]
